Goal: Task Accomplishment & Management: Use online tool/utility

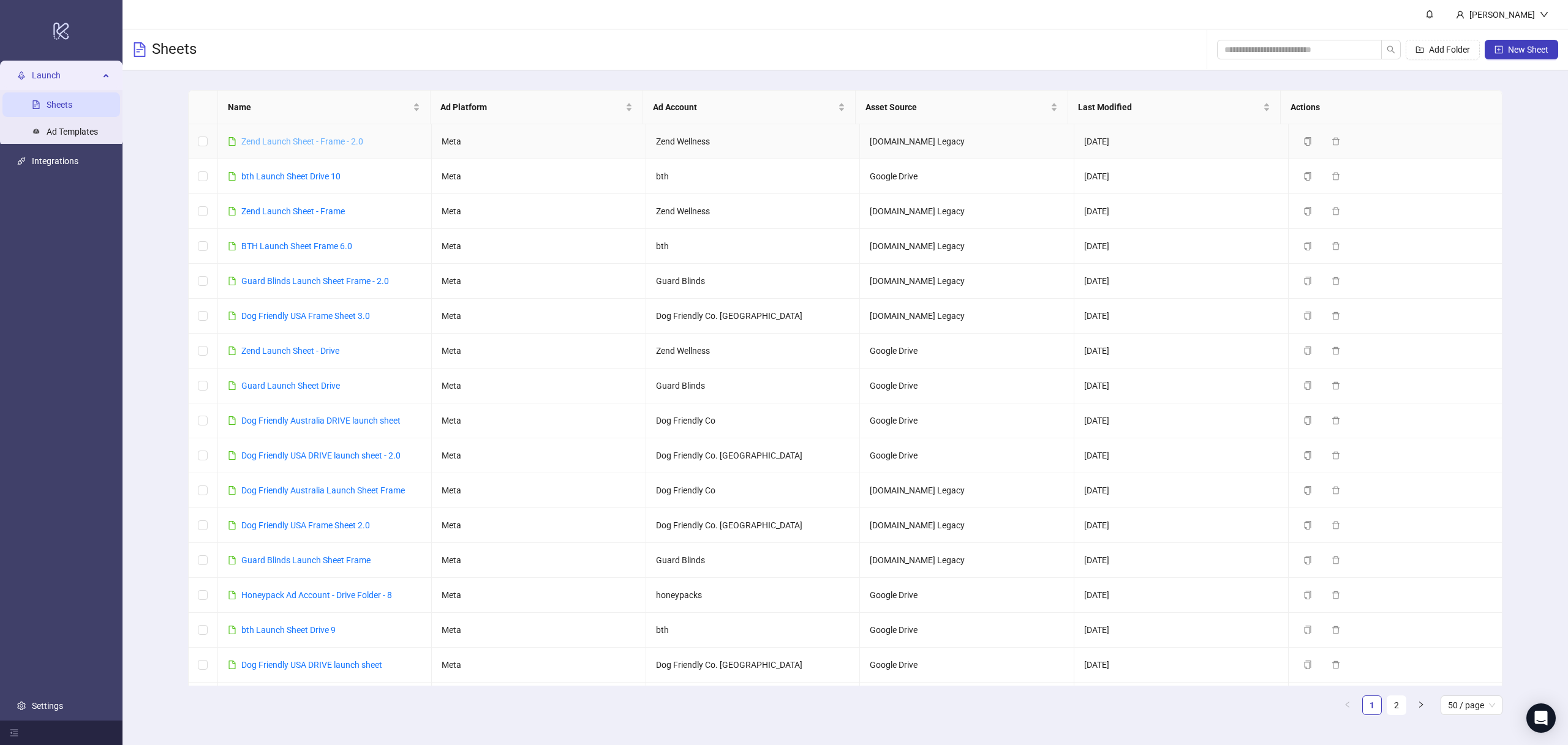
click at [320, 144] on link "Zend Launch Sheet - Frame - 2.0" at bounding box center [302, 141] width 122 height 10
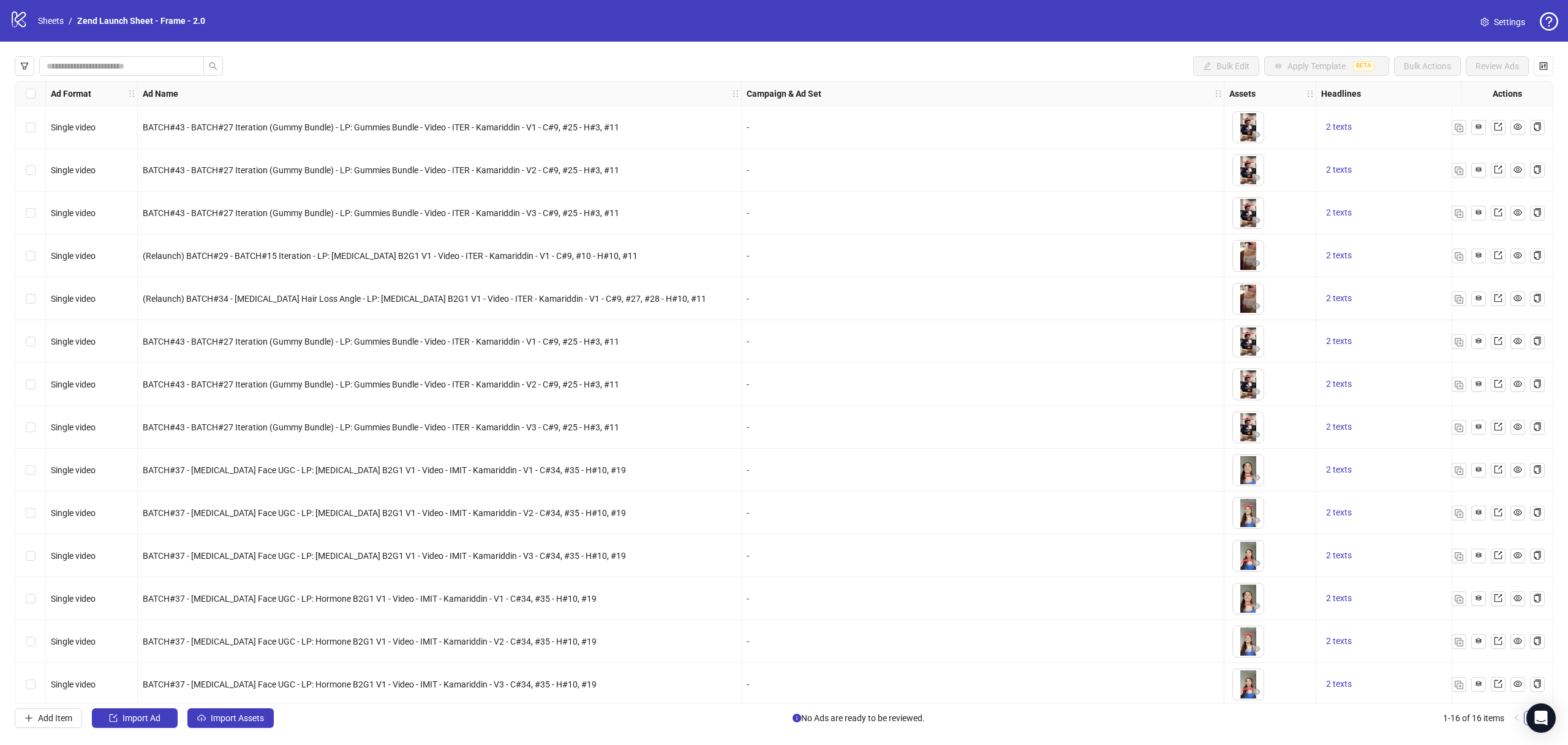
click at [388, 321] on div "BATCH#43 - BATCH#27 Iteration (Gummy Bundle) - LP: Gummies Bundle - Video - ITE…" at bounding box center [440, 341] width 604 height 43
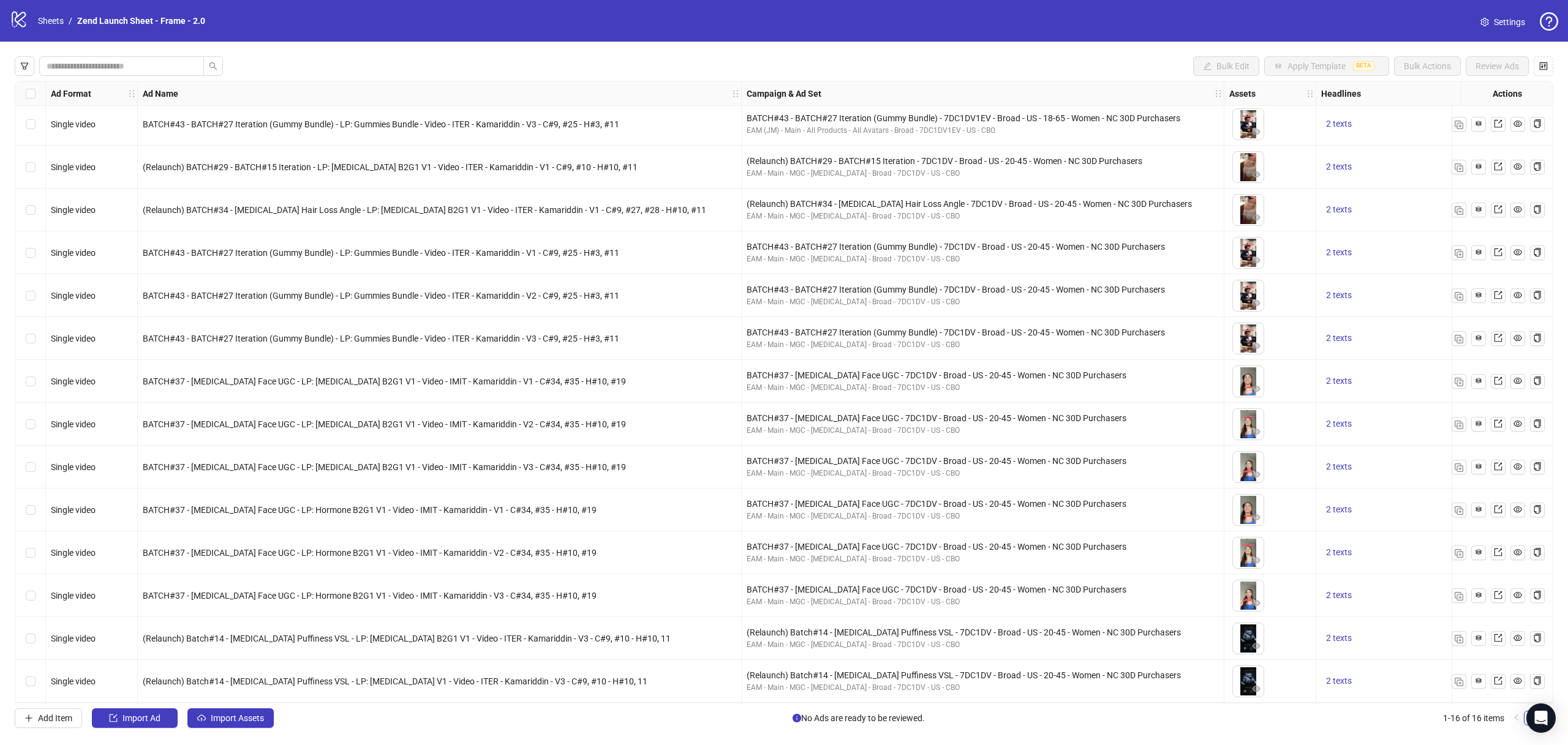
click at [399, 342] on div "BATCH#43 - BATCH#27 Iteration (Gummy Bundle) - LP: Gummies Bundle - Video - ITE…" at bounding box center [440, 339] width 604 height 43
click at [476, 447] on div "BATCH#37 - [MEDICAL_DATA] Face UGC - LP: [MEDICAL_DATA] B2G1 V1 - Video - IMIT …" at bounding box center [440, 467] width 604 height 43
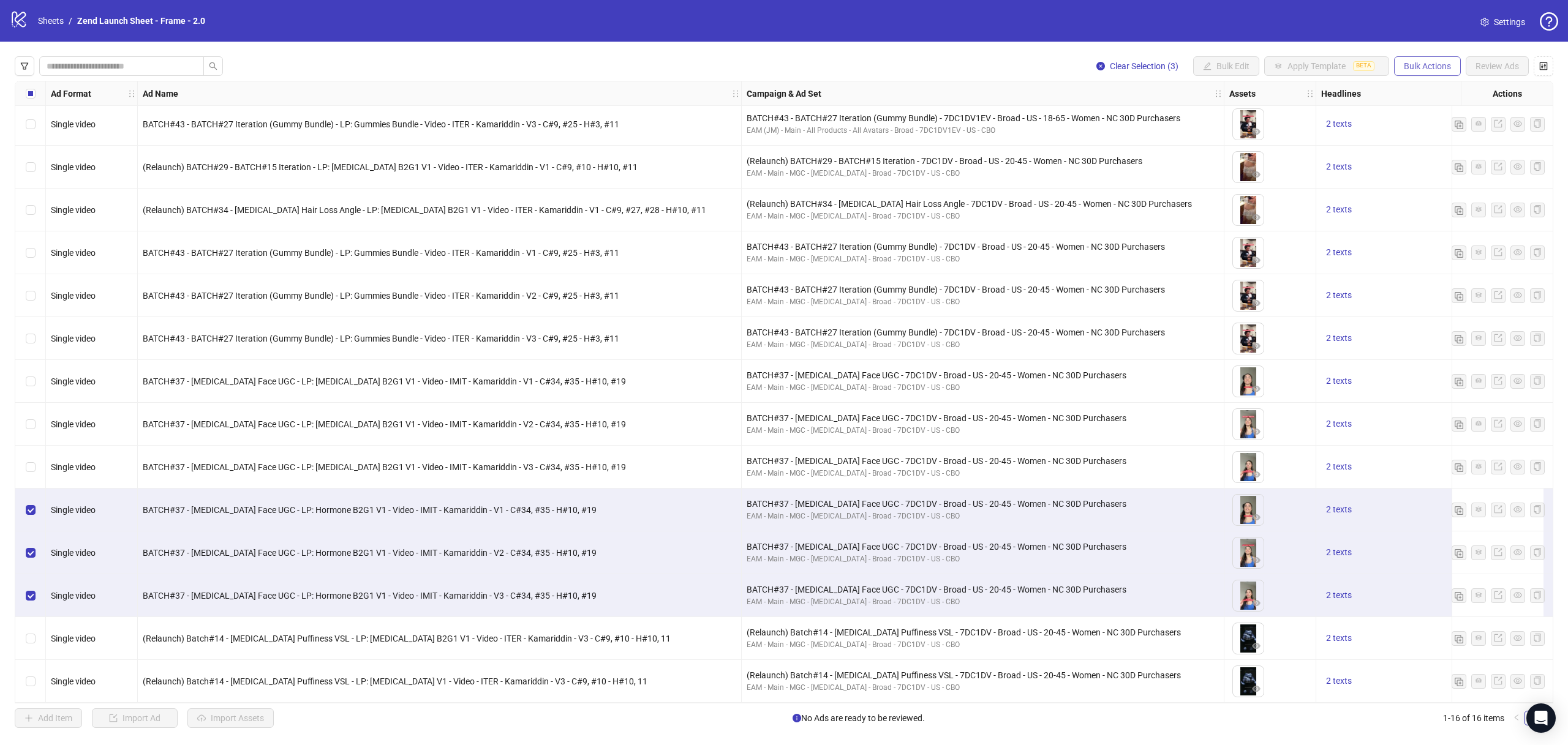
click at [1429, 63] on span "Bulk Actions" at bounding box center [1427, 66] width 47 height 10
click at [1413, 113] on span "Duplicate" at bounding box center [1445, 110] width 84 height 13
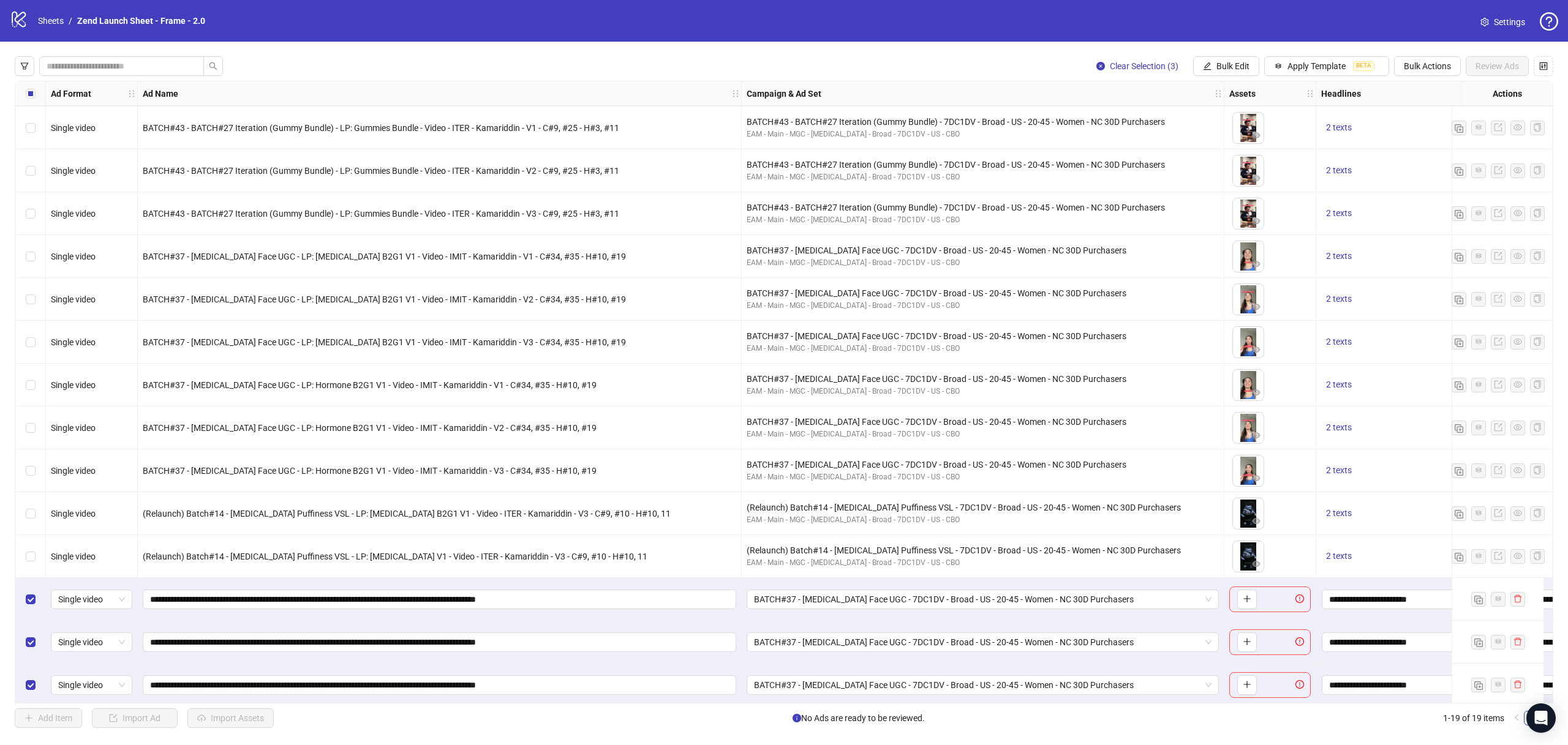
scroll to position [222, 0]
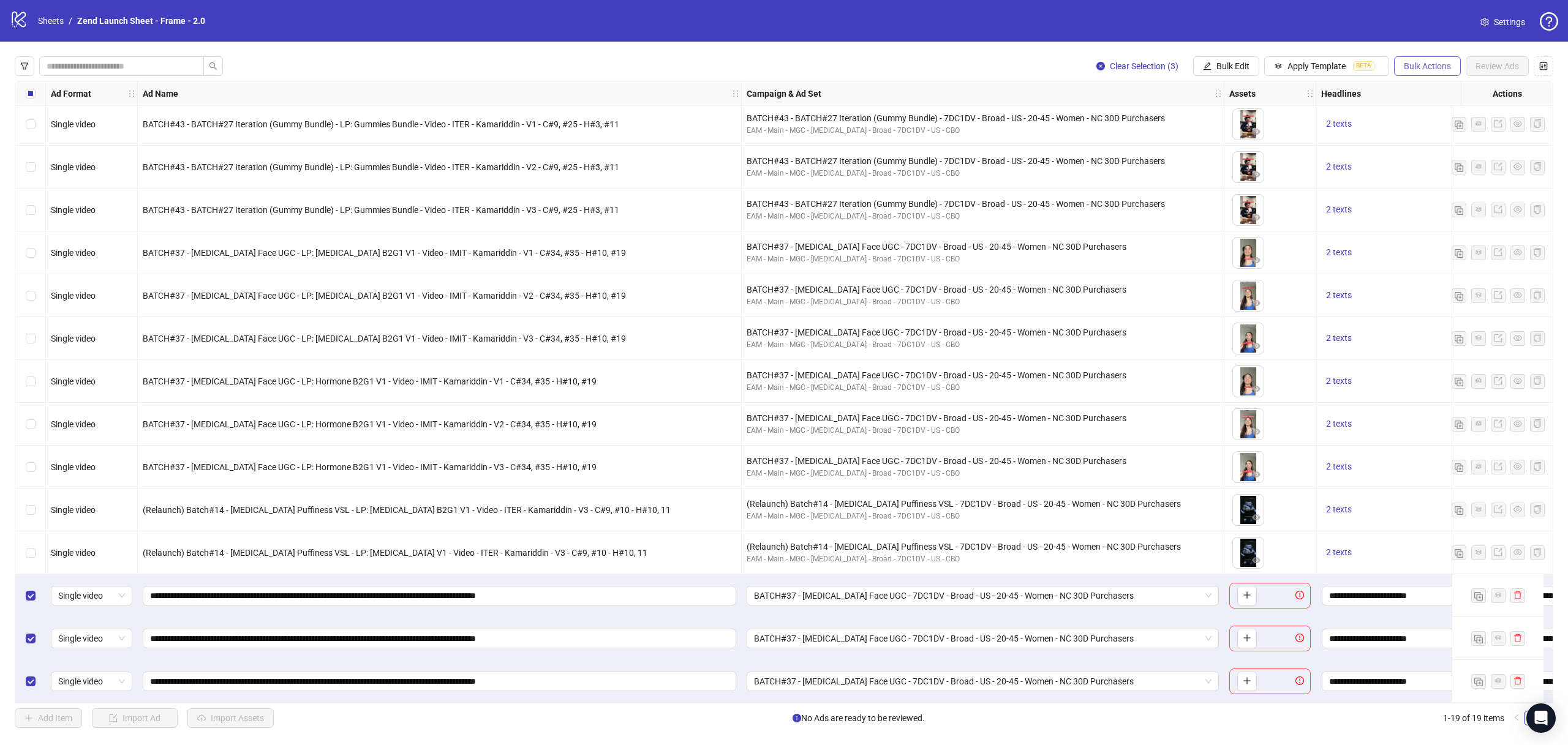
click at [1404, 64] on span "Bulk Actions" at bounding box center [1427, 66] width 47 height 10
click at [1405, 98] on li "Delete" at bounding box center [1445, 90] width 99 height 19
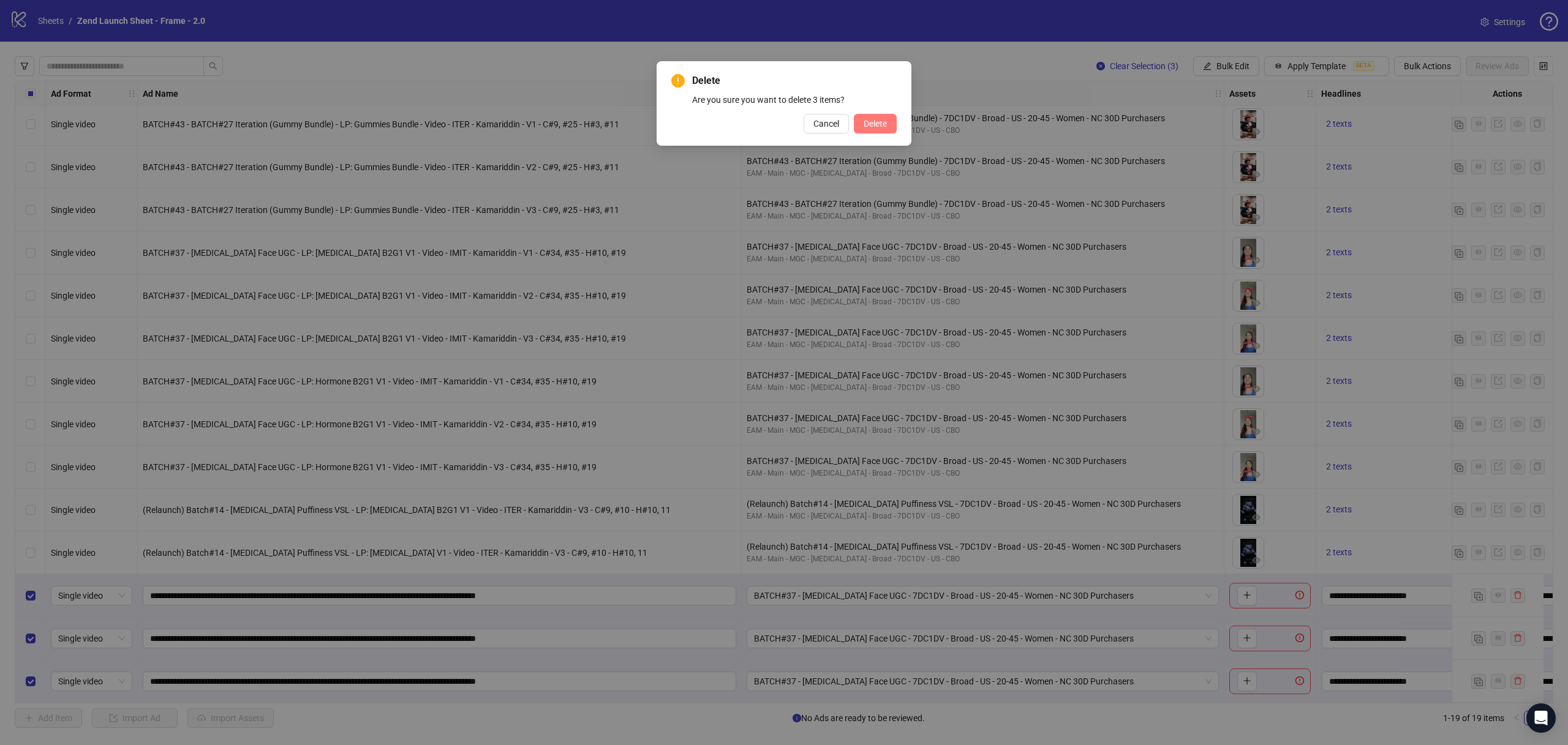
click at [879, 129] on button "Delete" at bounding box center [875, 123] width 43 height 19
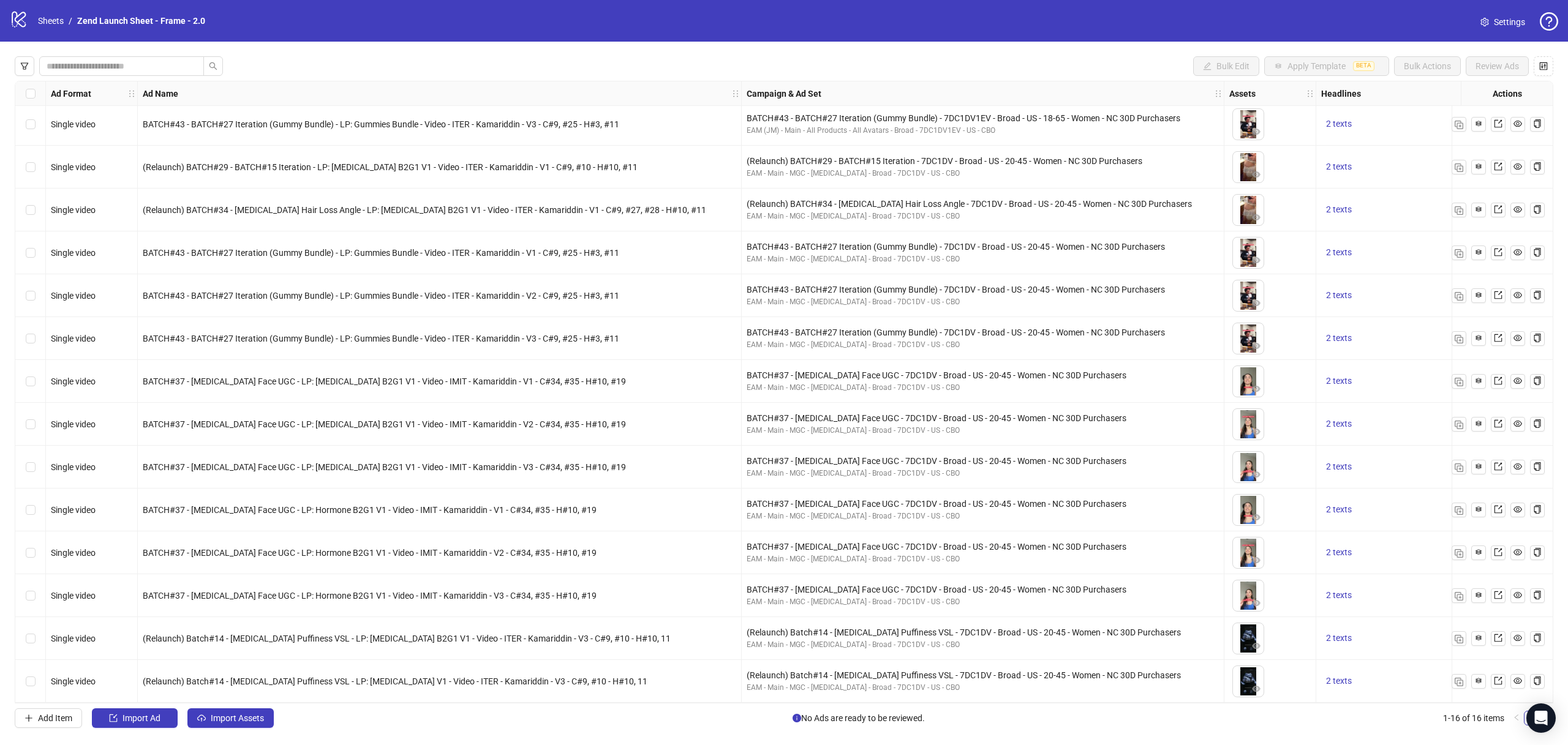
scroll to position [94, 0]
click at [29, 380] on label "Select row 9" at bounding box center [31, 381] width 10 height 13
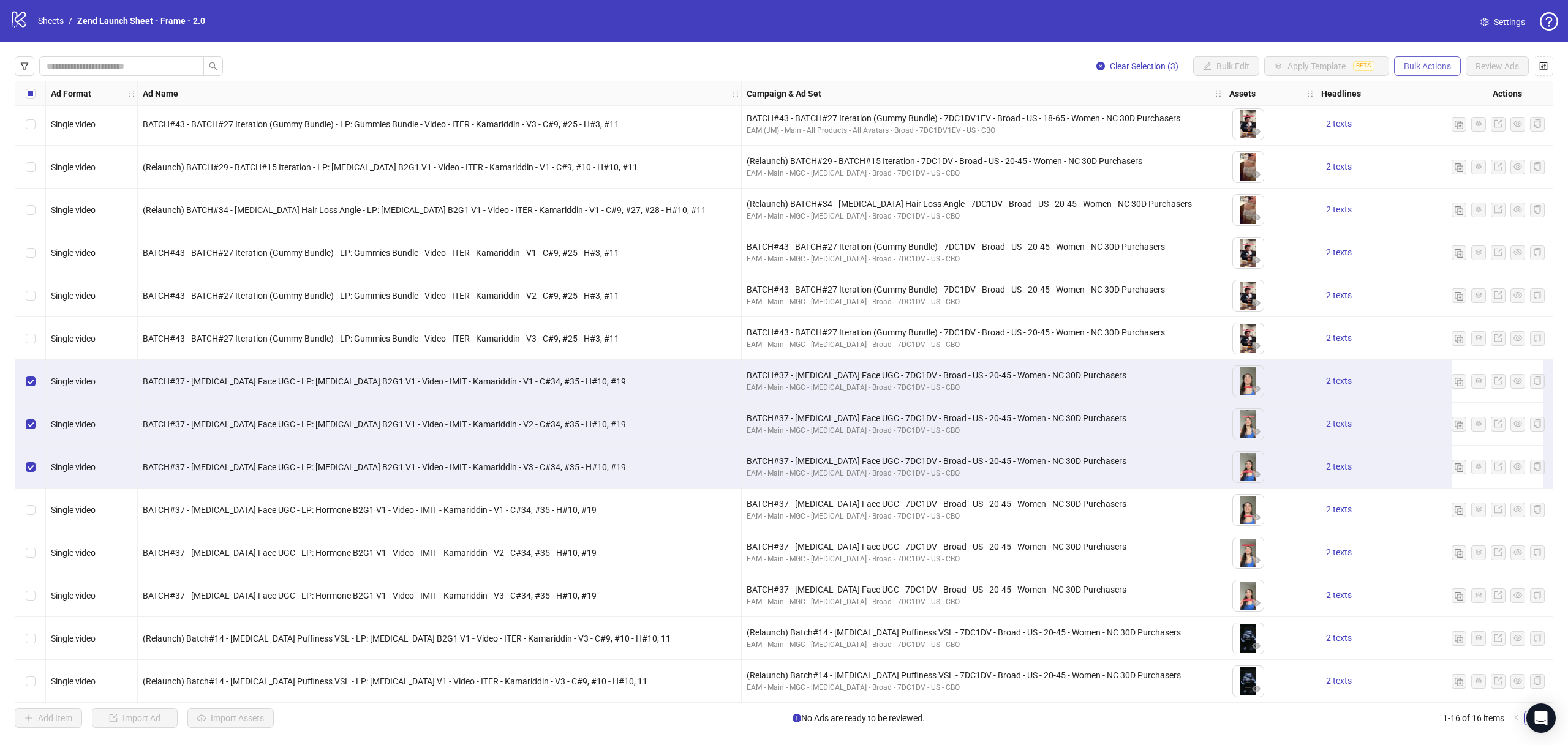
click at [1450, 75] on button "Bulk Actions" at bounding box center [1427, 66] width 67 height 19
click at [1428, 113] on span "Duplicate" at bounding box center [1445, 110] width 84 height 13
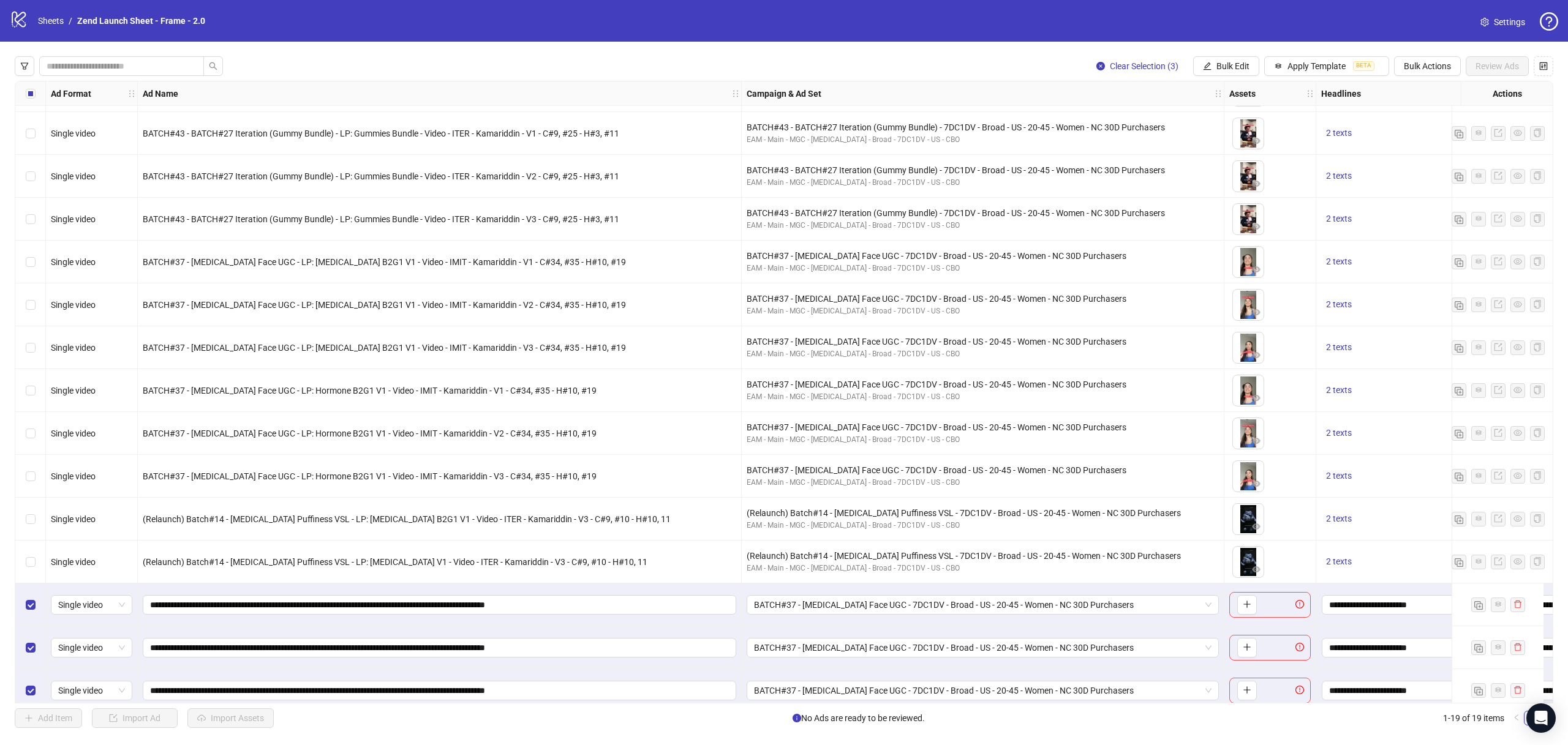
scroll to position [222, 0]
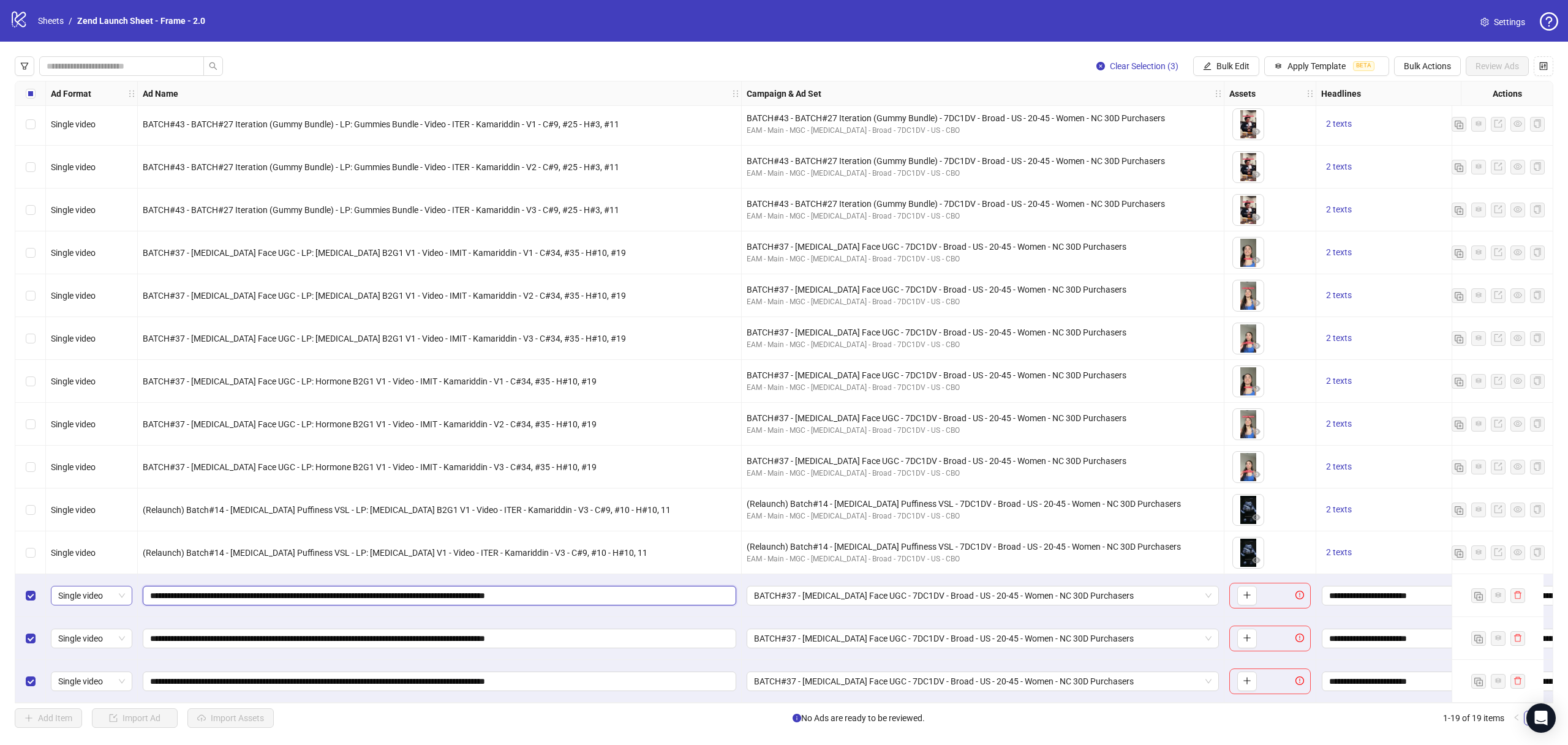
drag, startPoint x: 271, startPoint y: 591, endPoint x: 81, endPoint y: 584, distance: 190.1
click at [1231, 70] on span "Bulk Edit" at bounding box center [1233, 66] width 33 height 10
